Goal: Find contact information: Find contact information

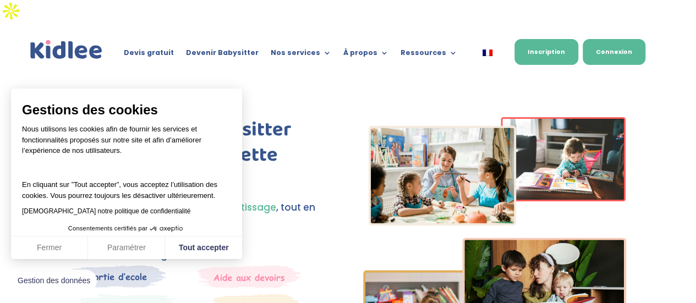
click at [621, 39] on link "Connexion" at bounding box center [614, 52] width 63 height 26
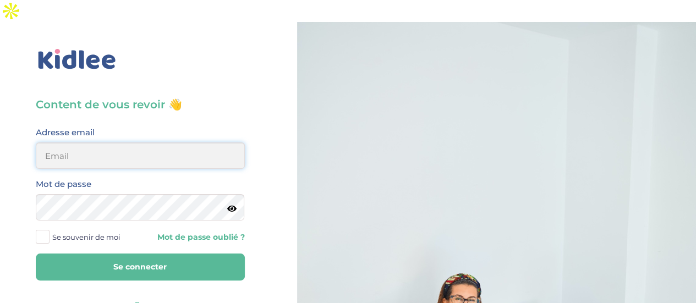
type input "mathilde.gartili@gmail.com"
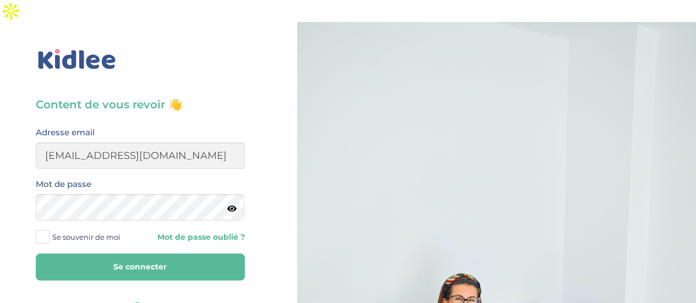
click at [162, 254] on button "Se connecter" at bounding box center [140, 267] width 209 height 27
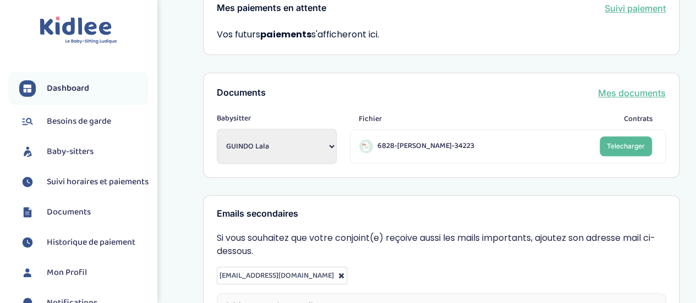
scroll to position [409, 0]
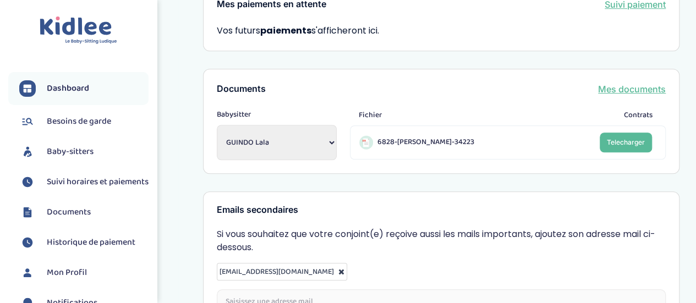
click at [76, 151] on span "Baby-sitters" at bounding box center [70, 151] width 47 height 13
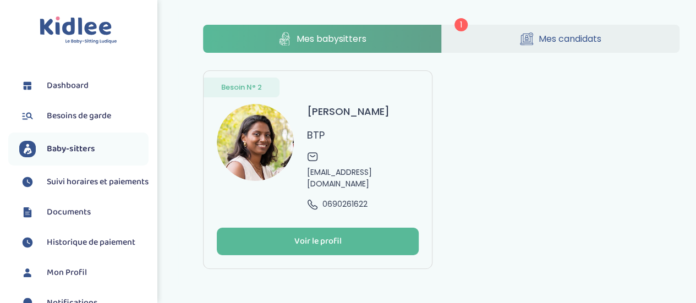
click at [560, 30] on link "Mes candidats" at bounding box center [561, 39] width 238 height 28
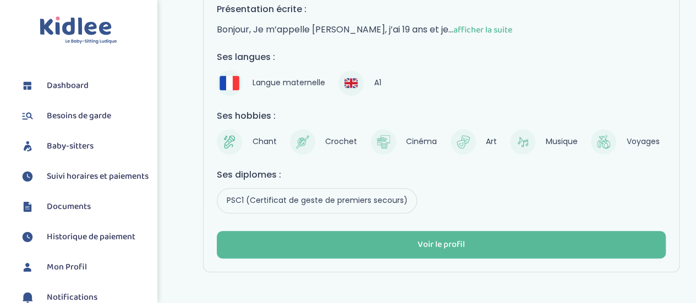
scroll to position [228, 0]
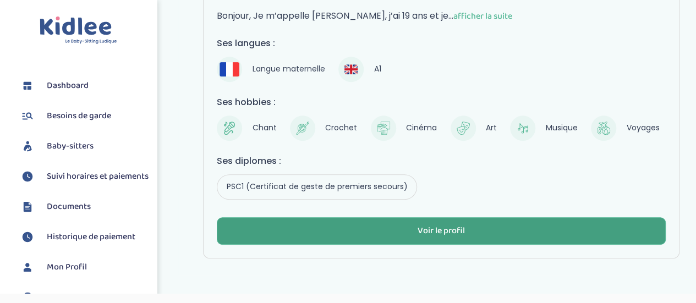
click at [259, 217] on button "Voir le profil" at bounding box center [441, 231] width 449 height 28
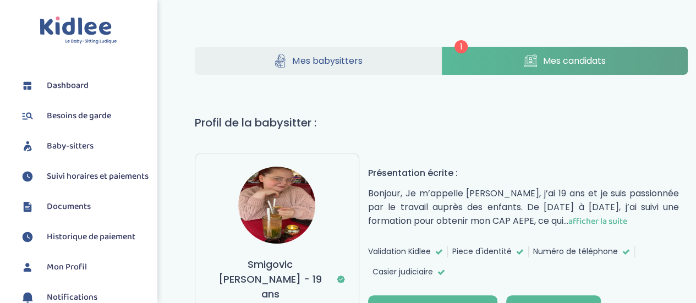
scroll to position [83, 0]
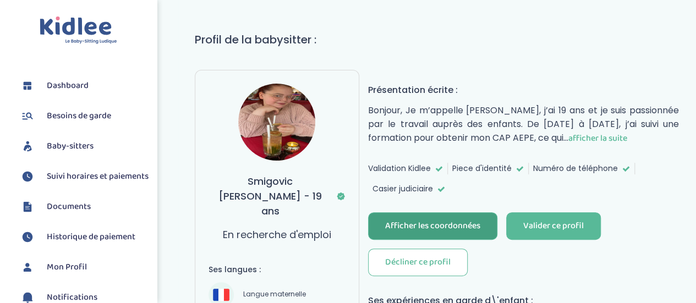
click at [457, 212] on button "Afficher les coordonnées" at bounding box center [432, 226] width 129 height 28
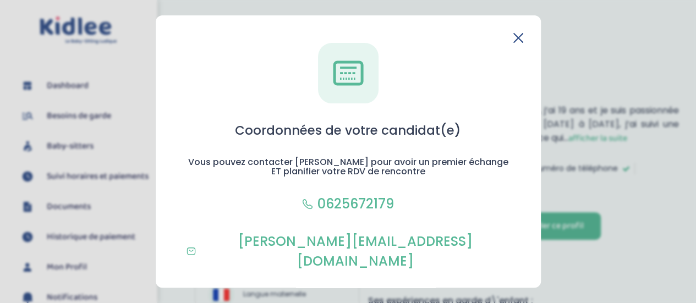
scroll to position [28, 0]
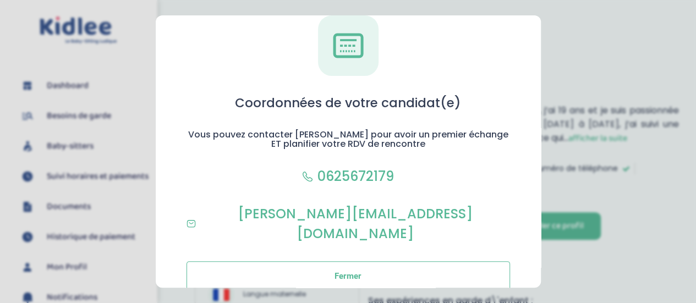
click at [590, 48] on section "Coordonnées de votre candidat(e) Vous pouvez contacter Audrey pour avoir un pre…" at bounding box center [348, 151] width 696 height 303
